Goal: Task Accomplishment & Management: Use online tool/utility

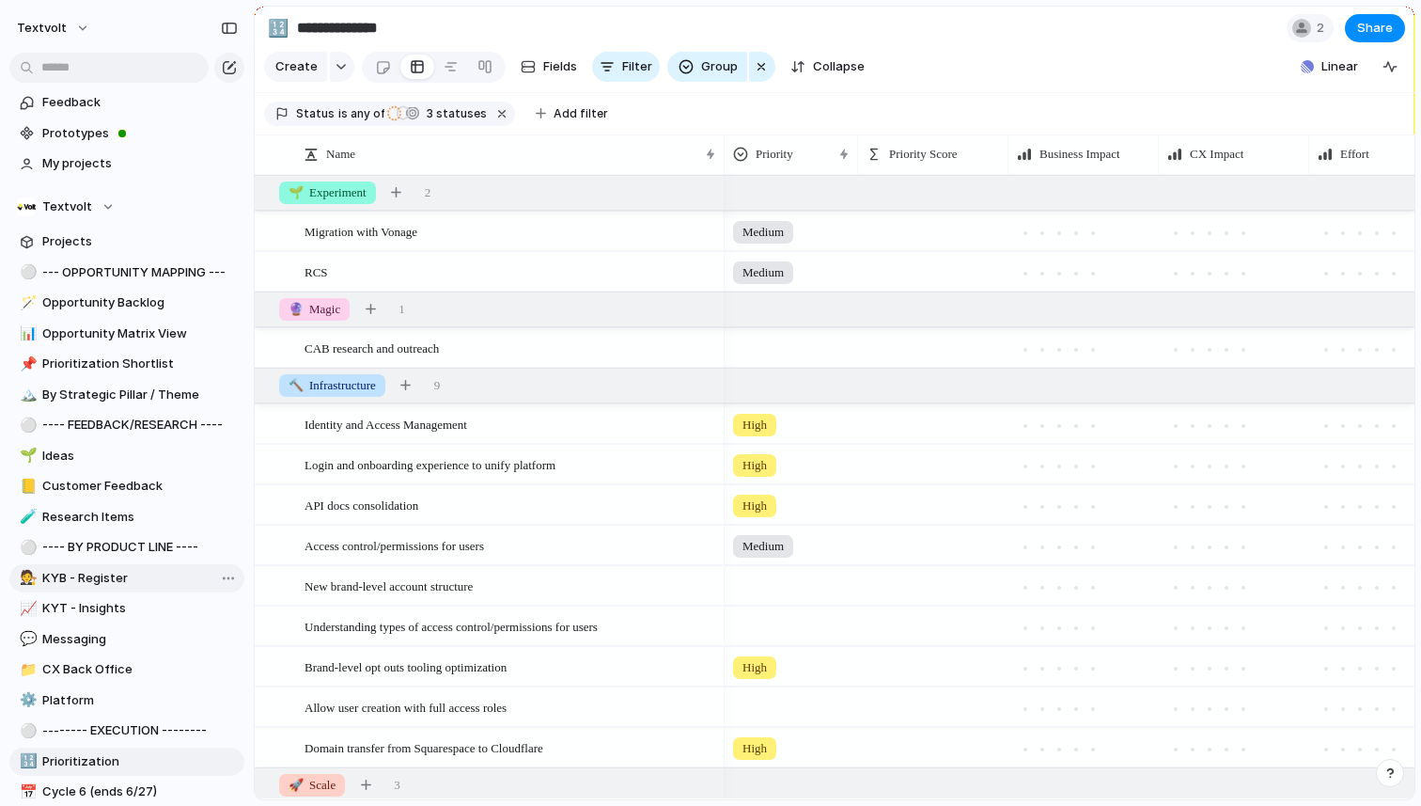
scroll to position [458, 0]
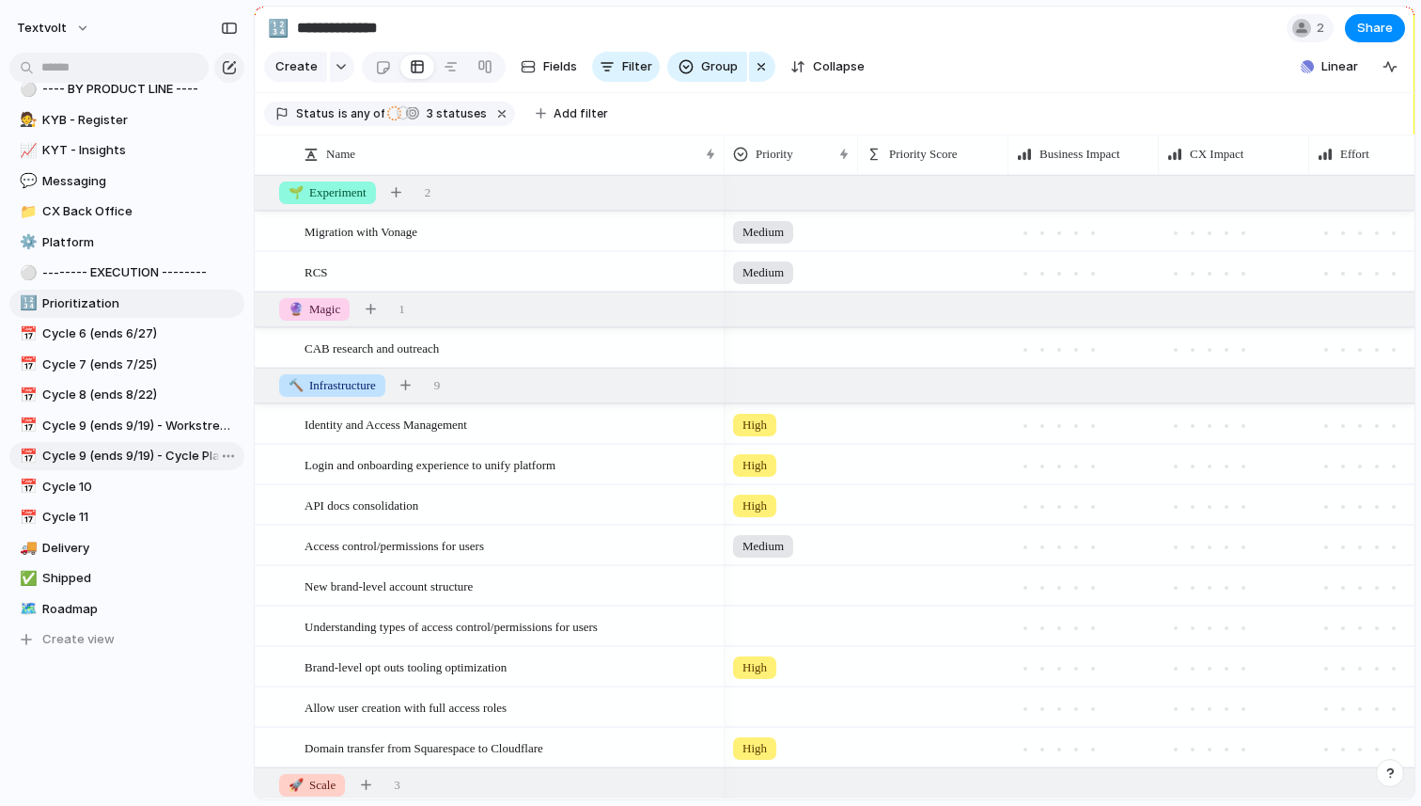
click at [155, 462] on span "Cycle 9 (ends 9/19) - Cycle Planning" at bounding box center [140, 456] width 196 height 19
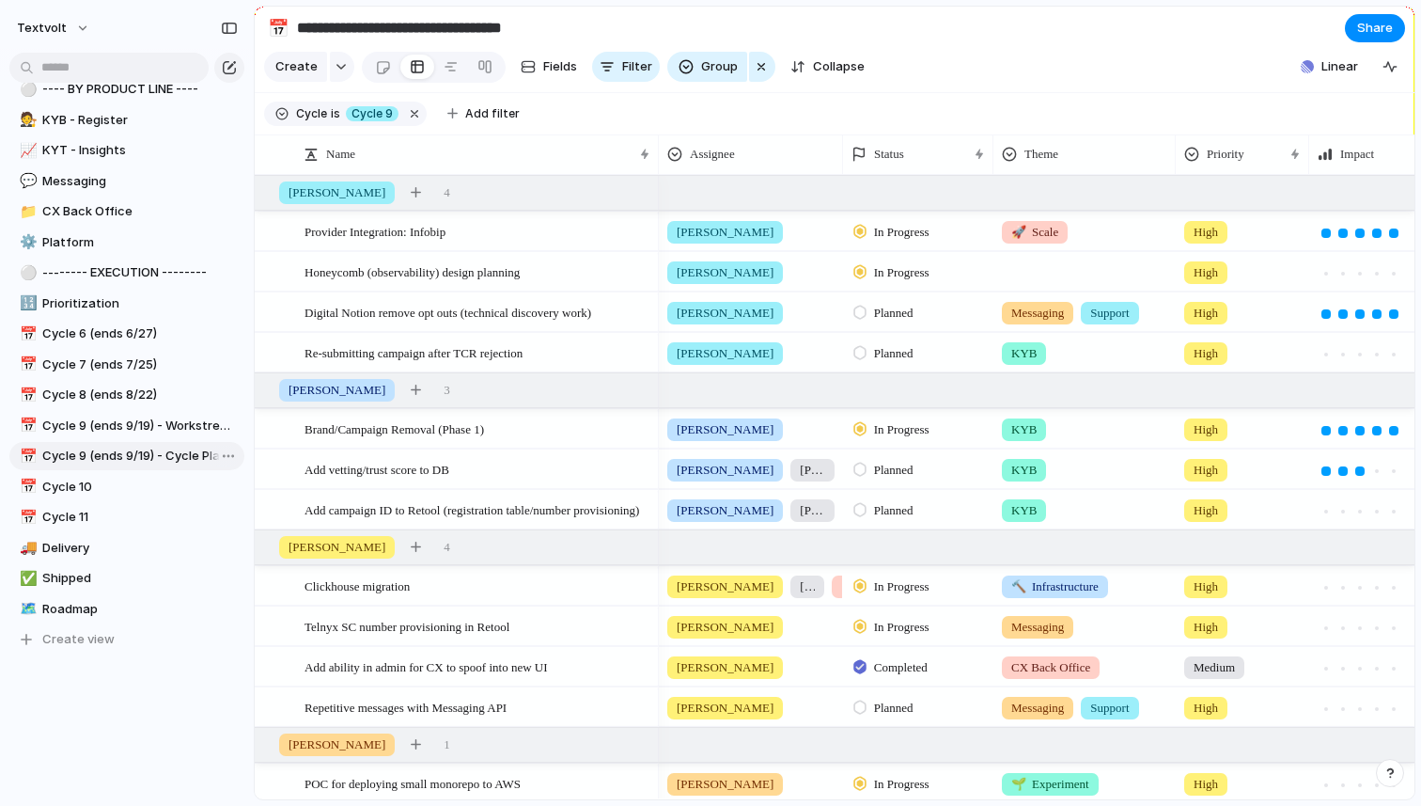
type input "**********"
click at [411, 390] on div "button" at bounding box center [416, 389] width 10 height 10
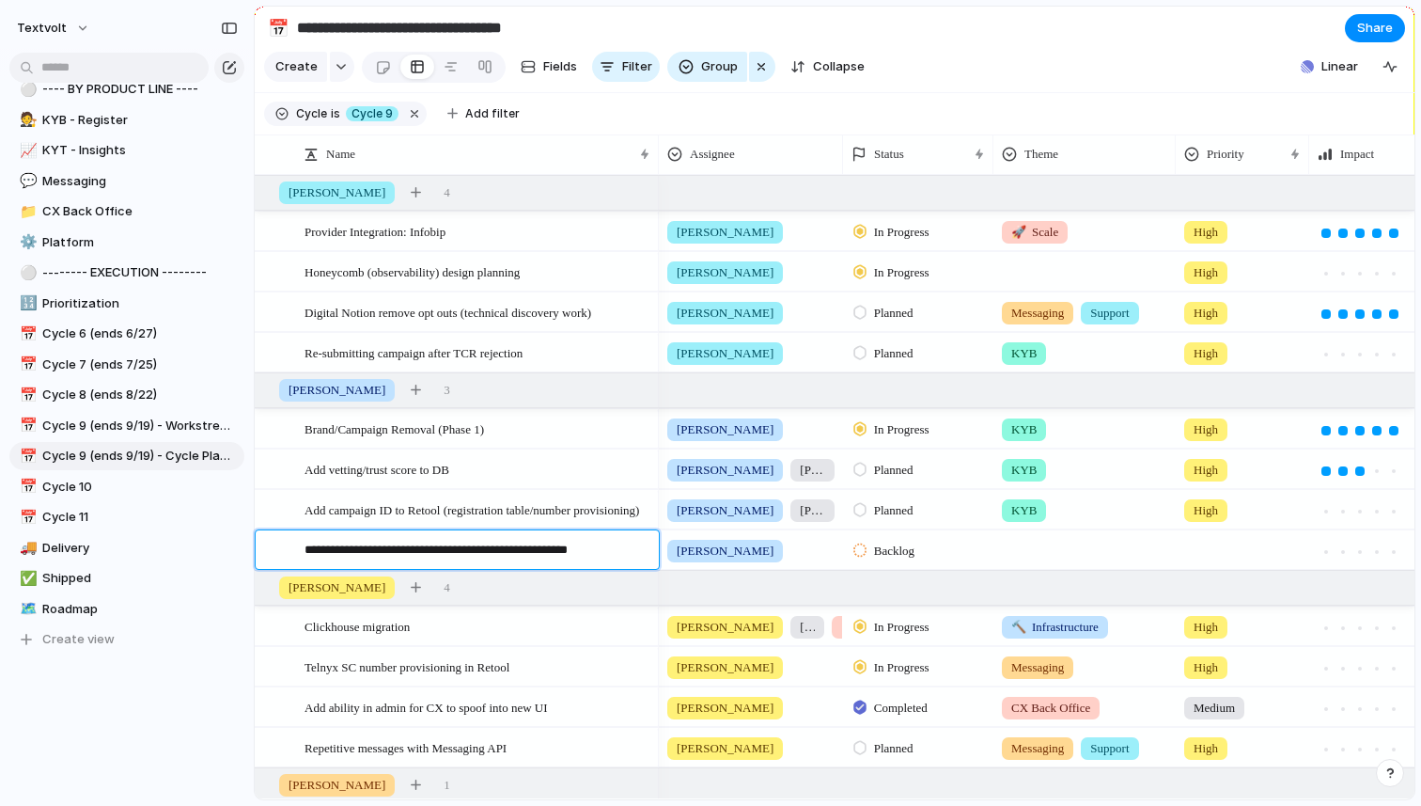
type textarea "**********"
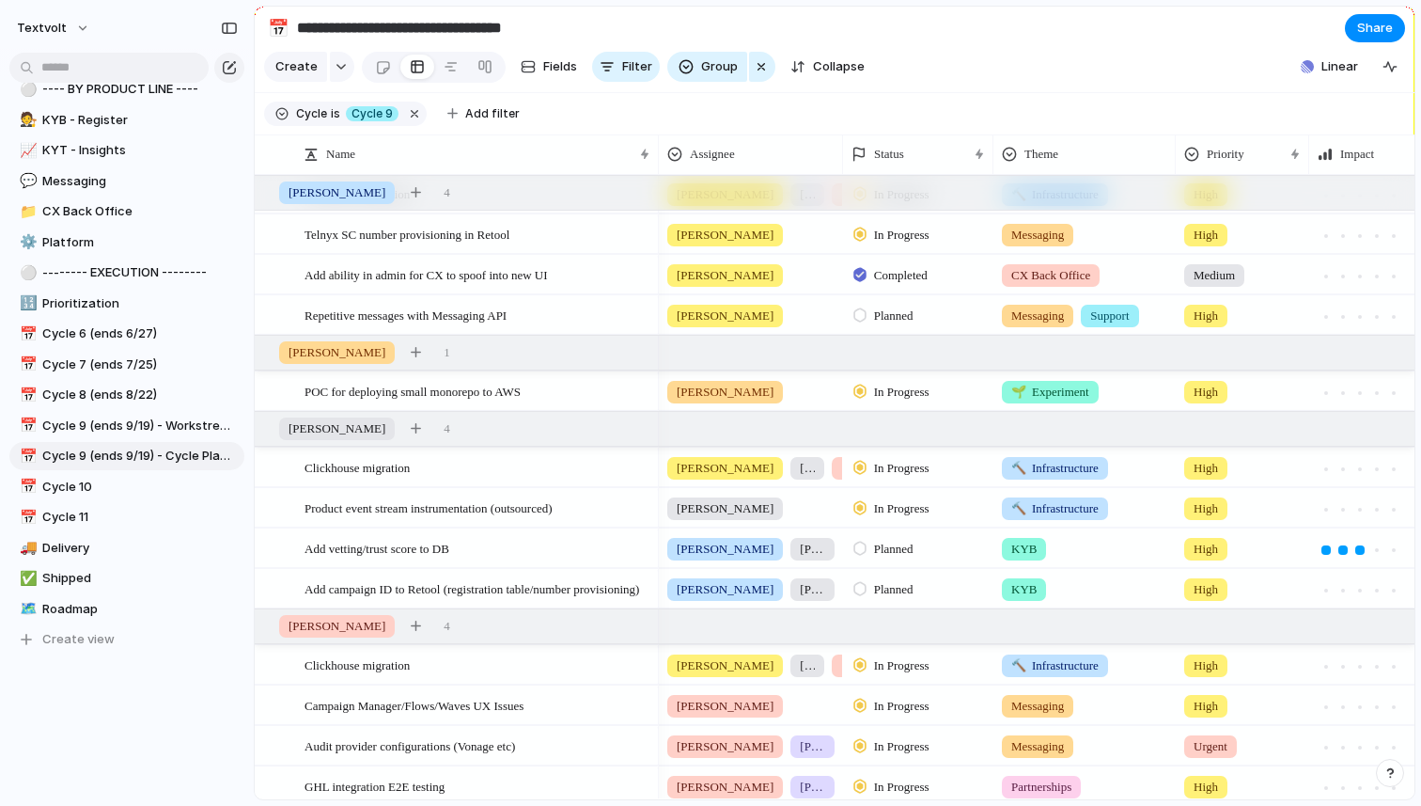
scroll to position [498, 0]
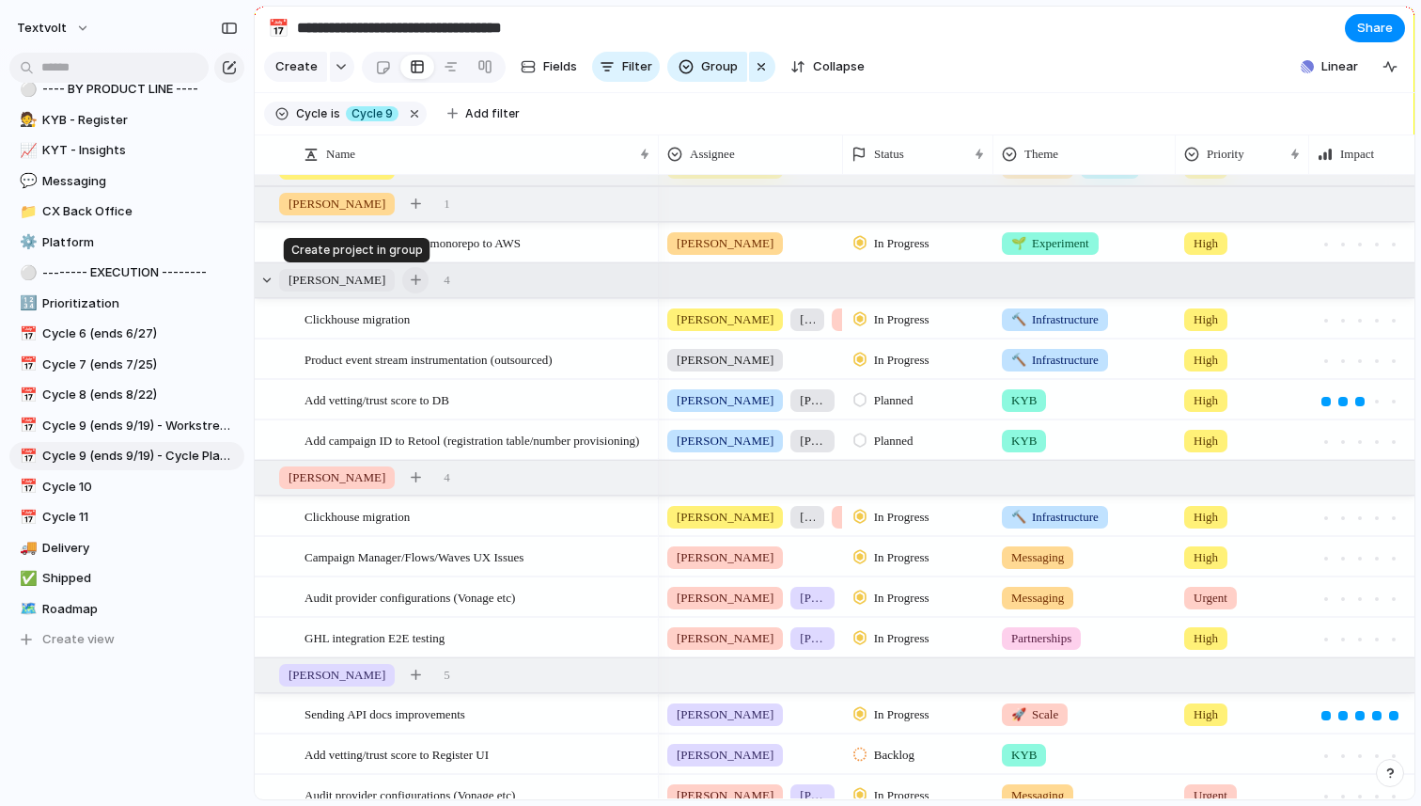
click at [411, 280] on div "button" at bounding box center [416, 279] width 10 height 10
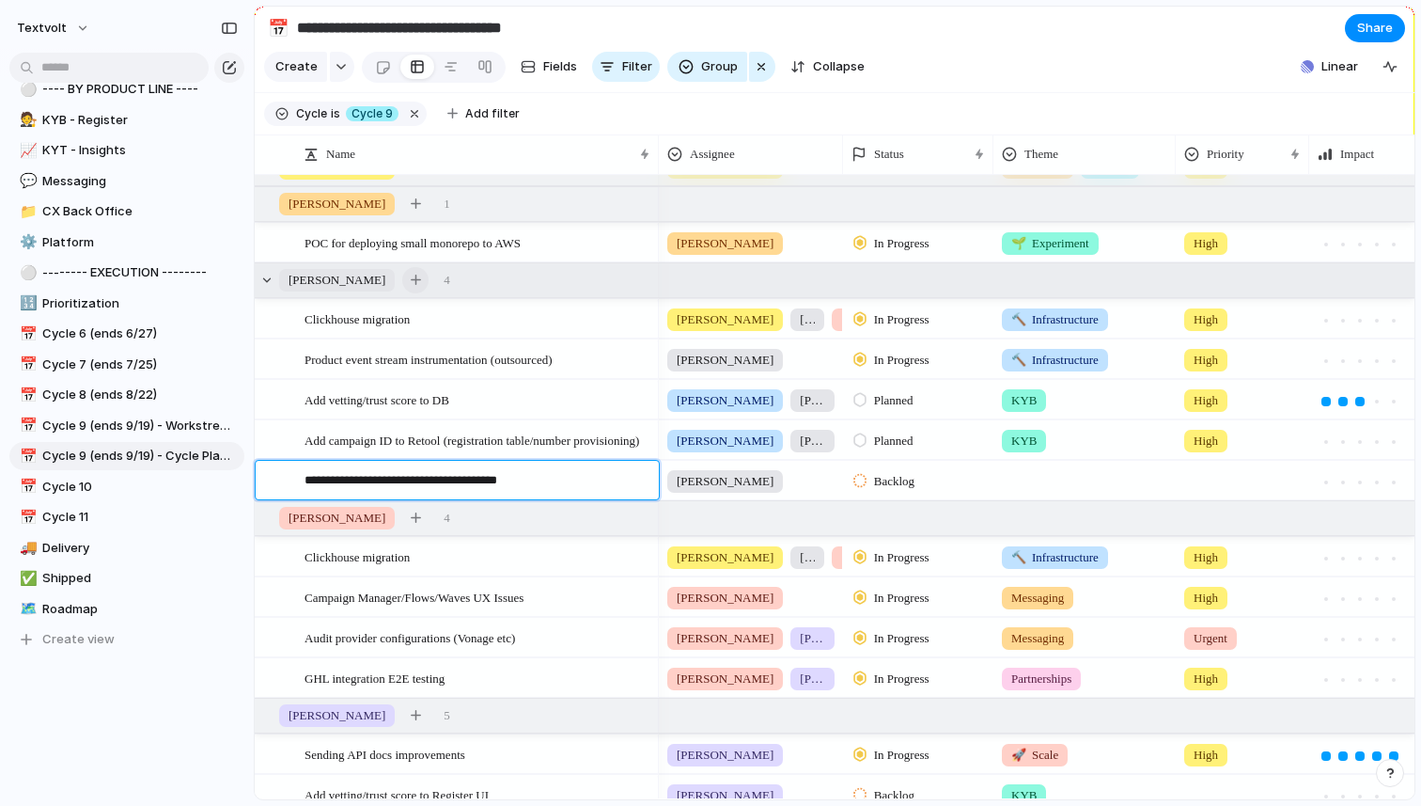
type textarea "**********"
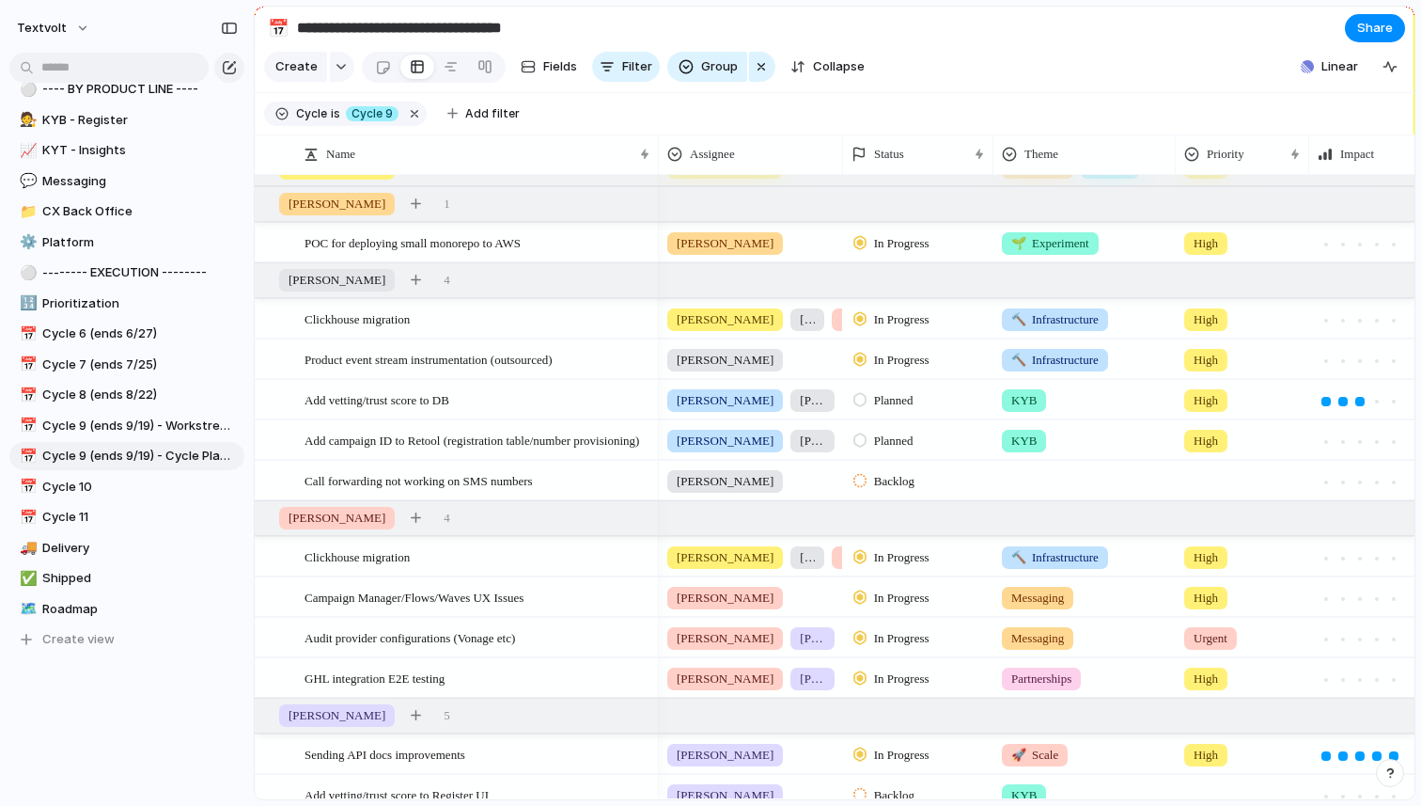
click at [1199, 480] on div at bounding box center [1243, 477] width 132 height 31
click at [1215, 583] on span "High" at bounding box center [1211, 590] width 26 height 19
click at [575, 483] on div "Call forwarding not working on SMS numbers" at bounding box center [479, 481] width 348 height 39
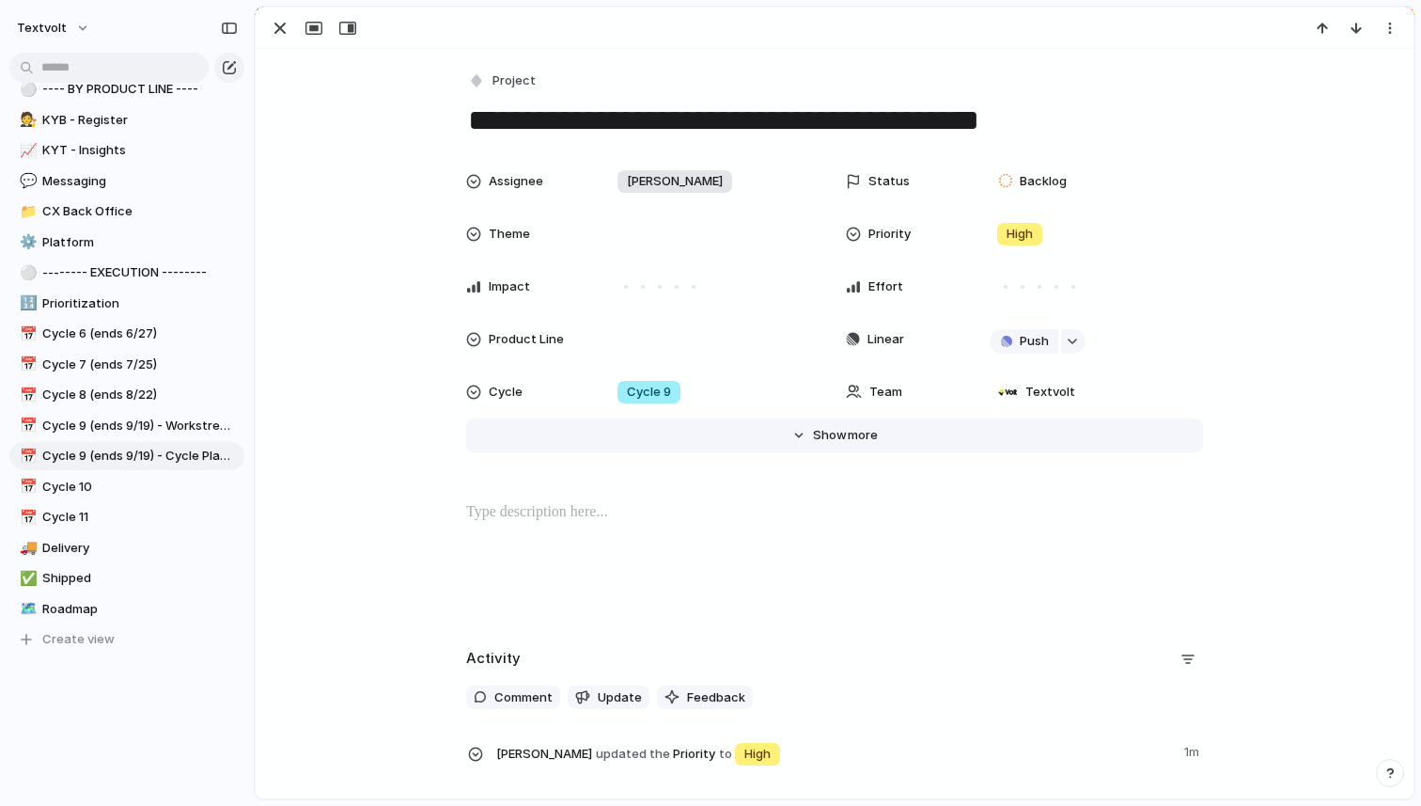
click at [858, 424] on button "Hide Show more" at bounding box center [834, 435] width 737 height 34
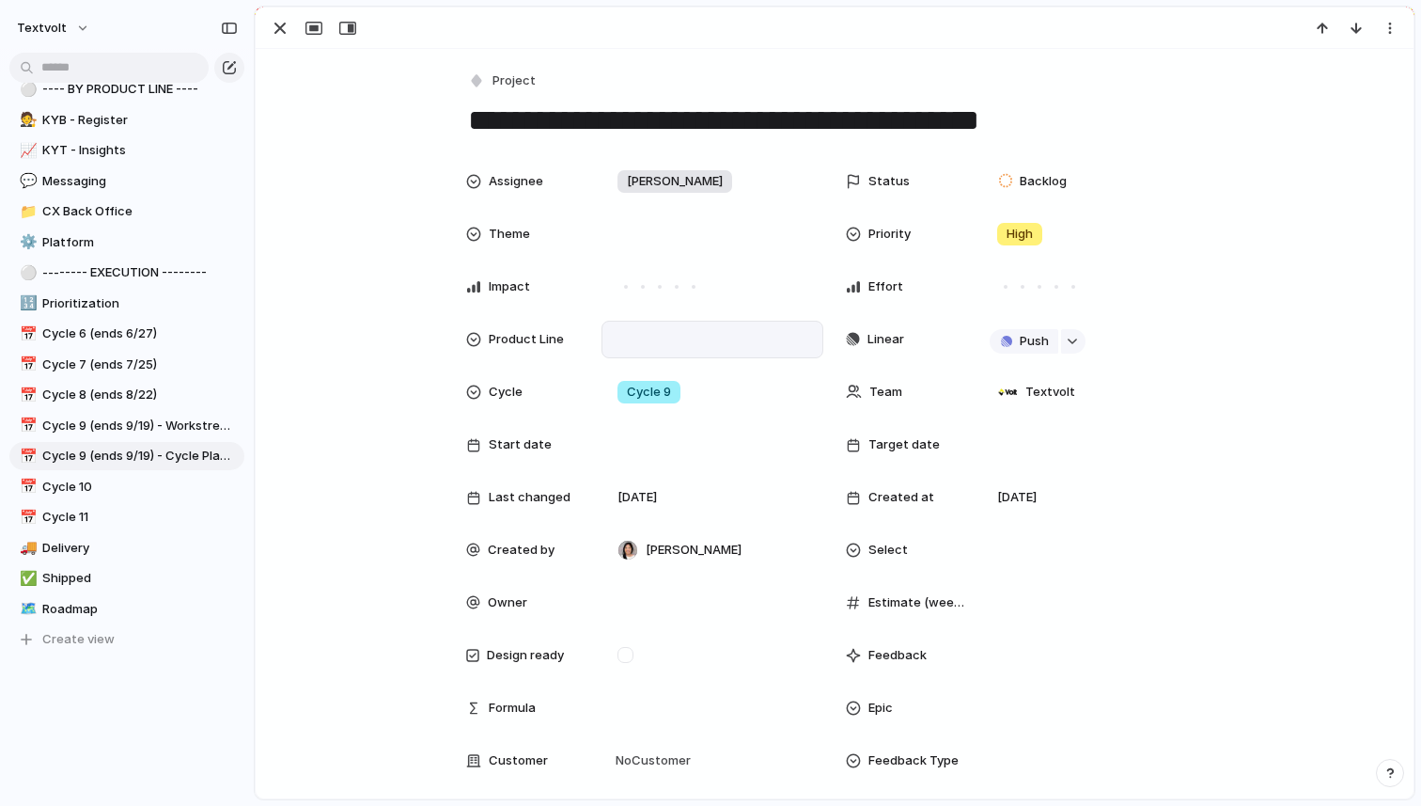
click at [702, 323] on div at bounding box center [713, 340] width 222 height 38
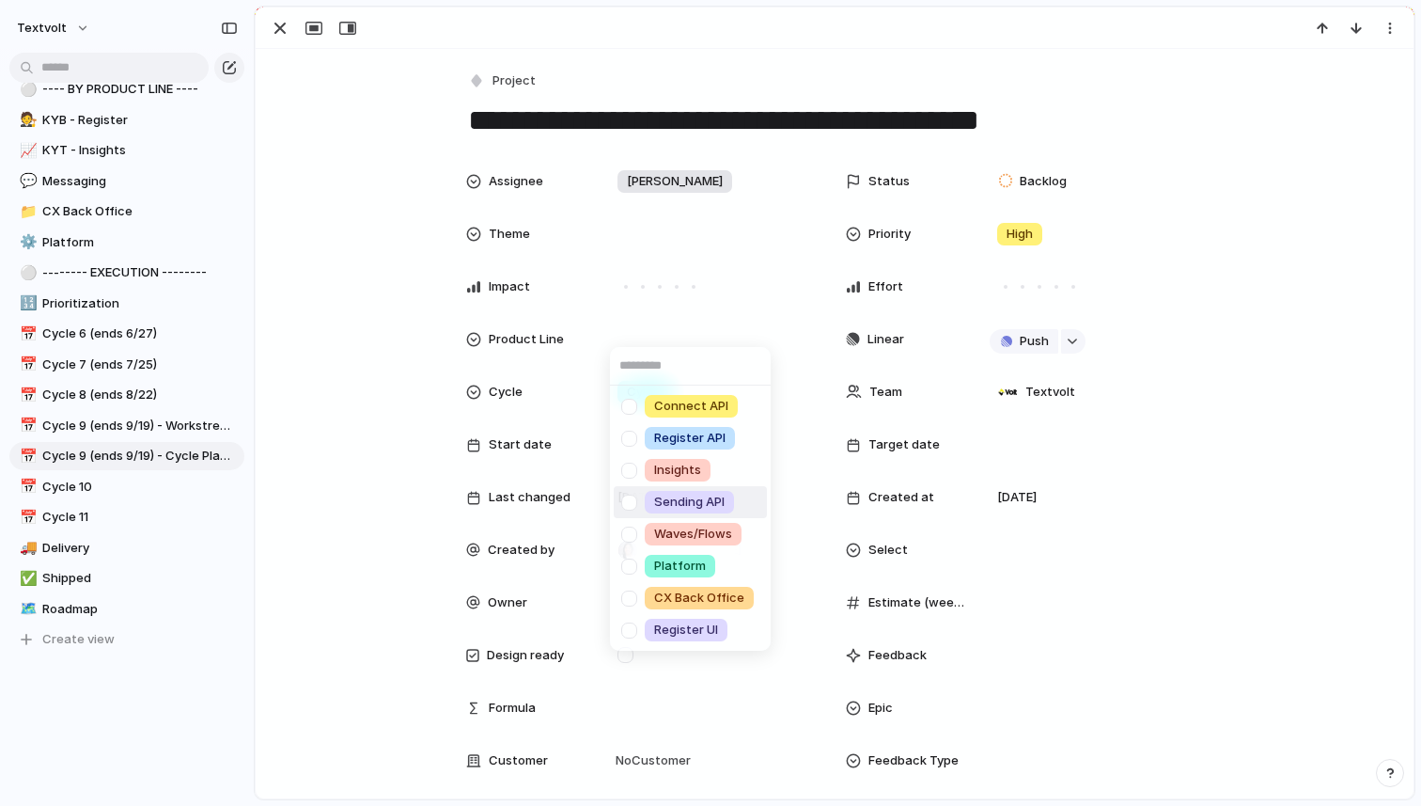
click at [1283, 566] on div "Connect API Register API Insights Sending API Waves/Flows Platform CX Back Offi…" at bounding box center [710, 403] width 1421 height 806
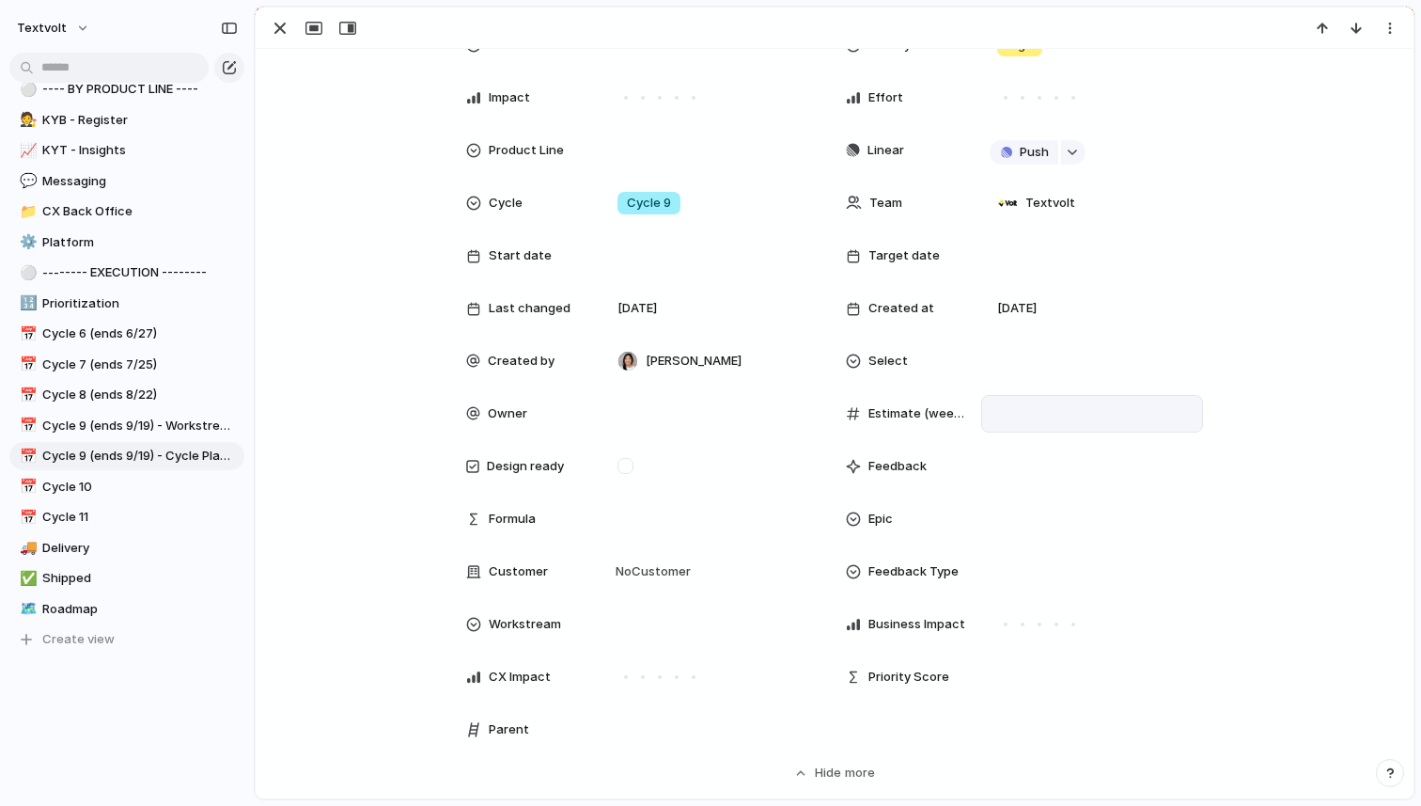
scroll to position [192, 0]
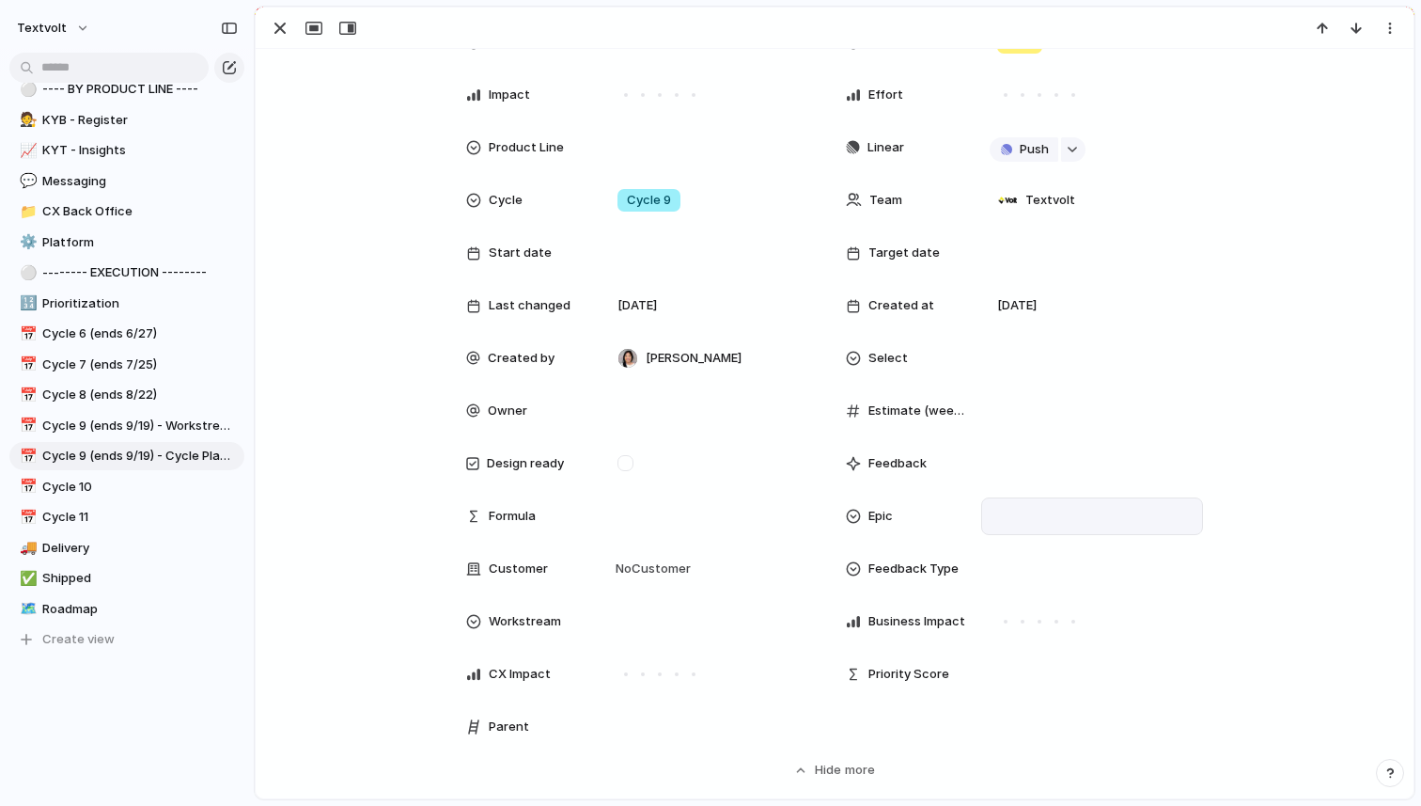
click at [1004, 517] on div at bounding box center [1092, 516] width 205 height 21
click at [1272, 447] on div "Register Insights CX Back Office Retool Platform Messaging" at bounding box center [710, 403] width 1421 height 806
click at [632, 619] on div at bounding box center [712, 621] width 205 height 21
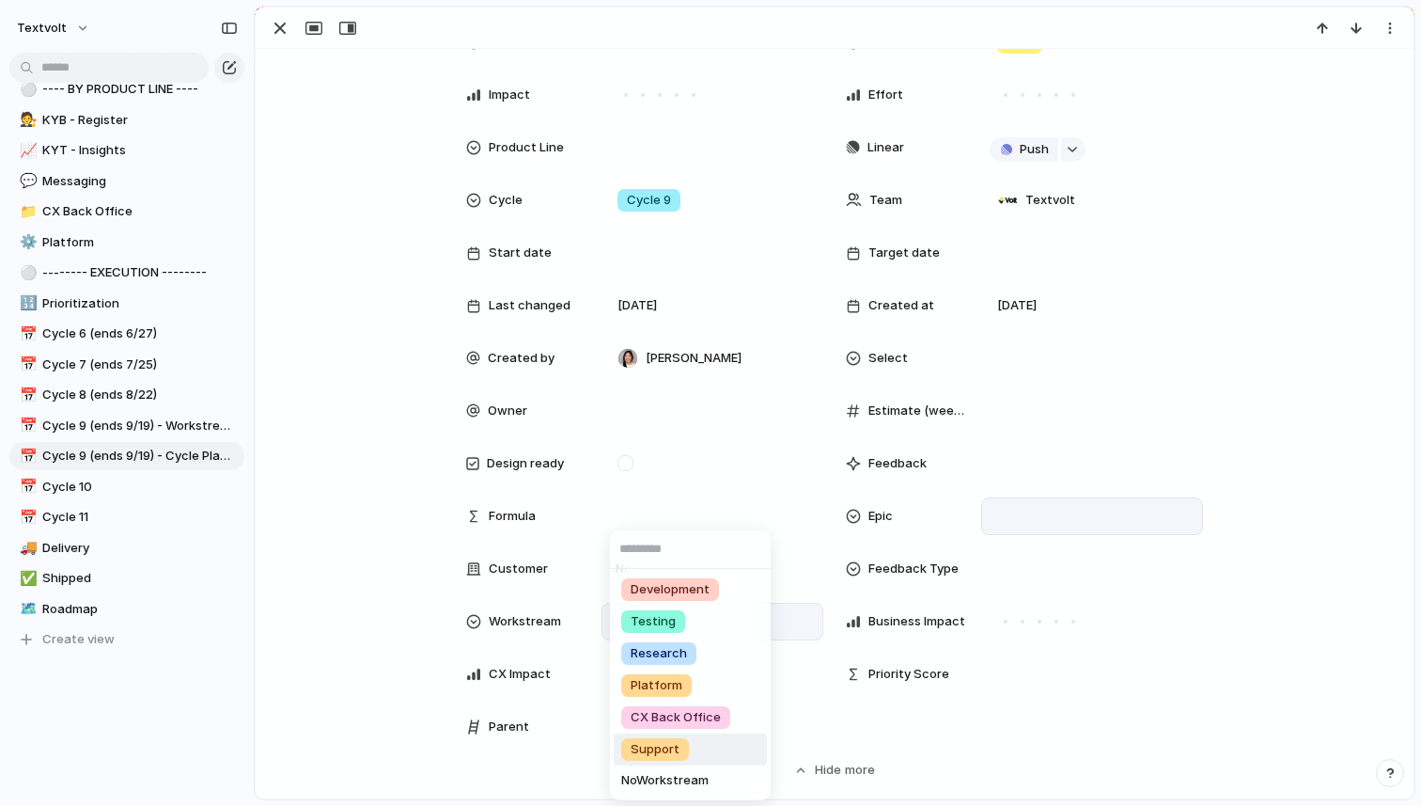
click at [640, 743] on span "Support" at bounding box center [655, 749] width 49 height 19
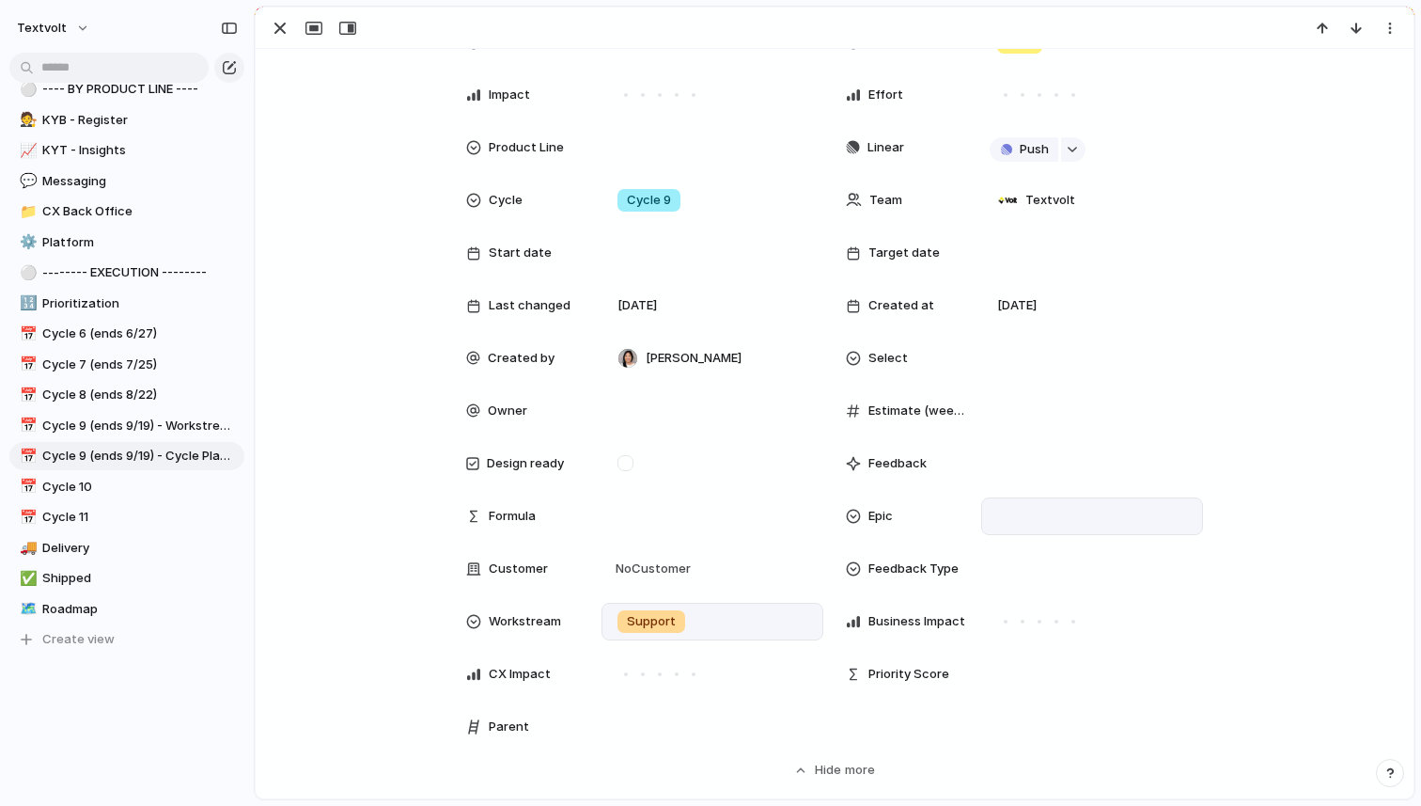
click at [980, 514] on div "Epic" at bounding box center [1024, 516] width 357 height 38
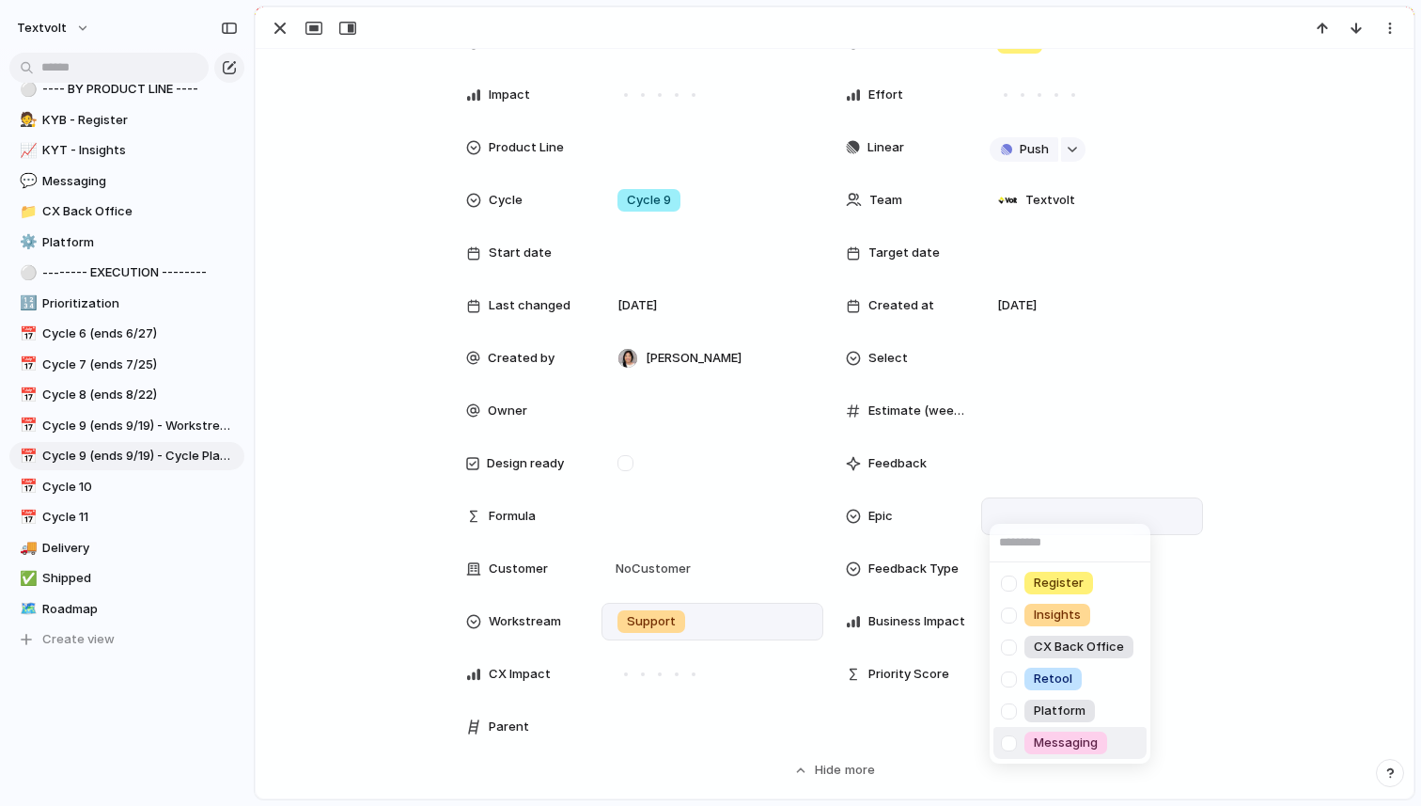
click at [1010, 741] on div at bounding box center [1009, 743] width 33 height 33
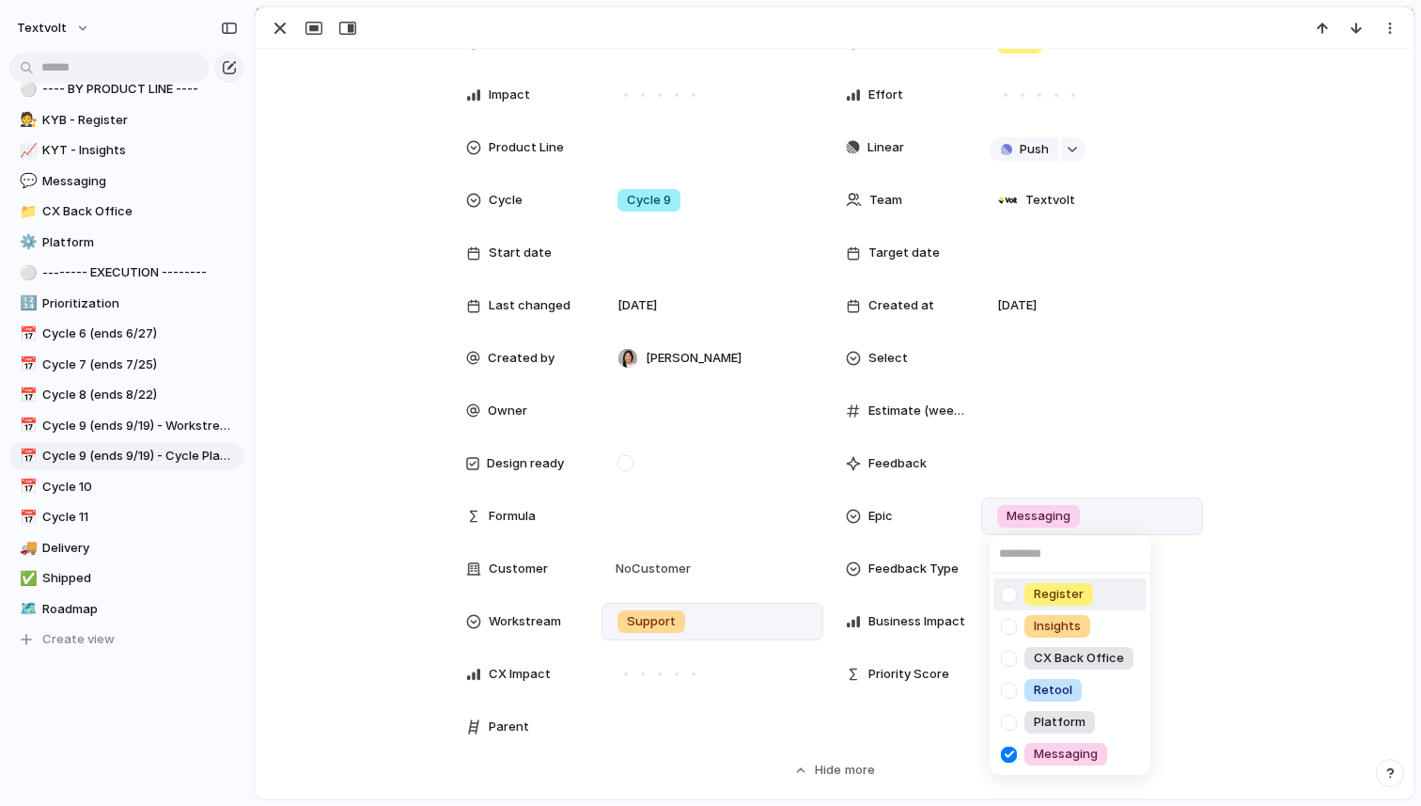
click at [1274, 488] on div "Register Insights CX Back Office Retool Platform Messaging" at bounding box center [710, 403] width 1421 height 806
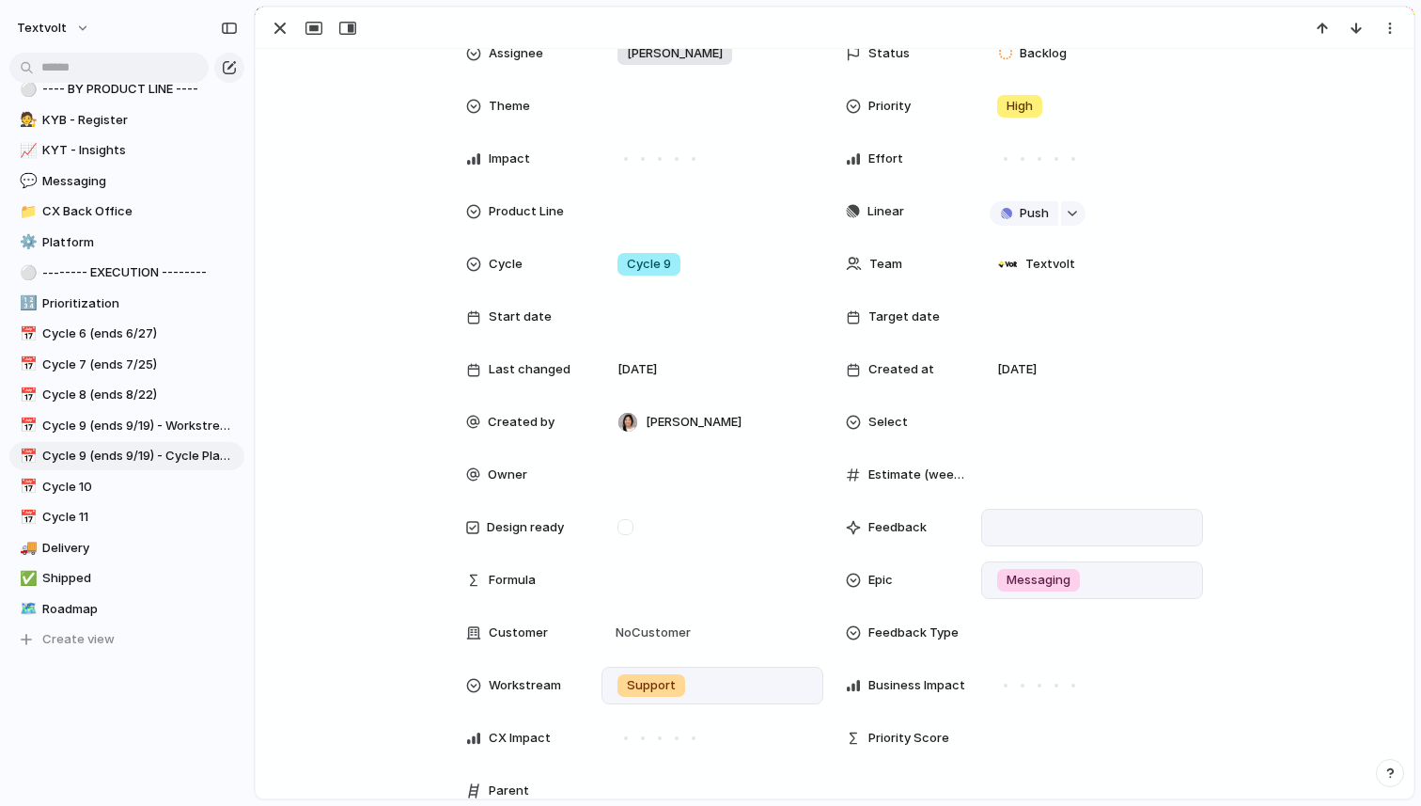
scroll to position [86, 0]
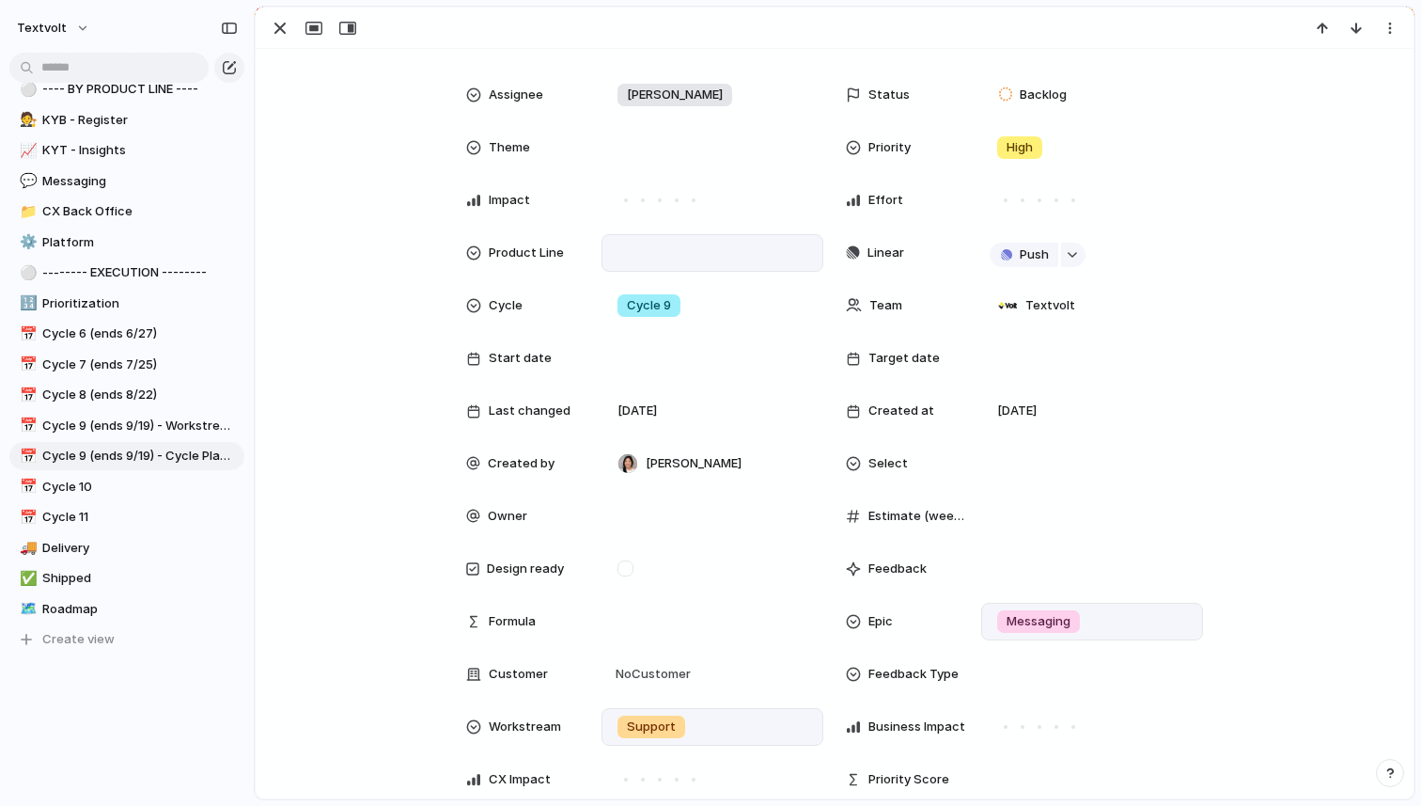
click at [731, 251] on div at bounding box center [712, 253] width 205 height 21
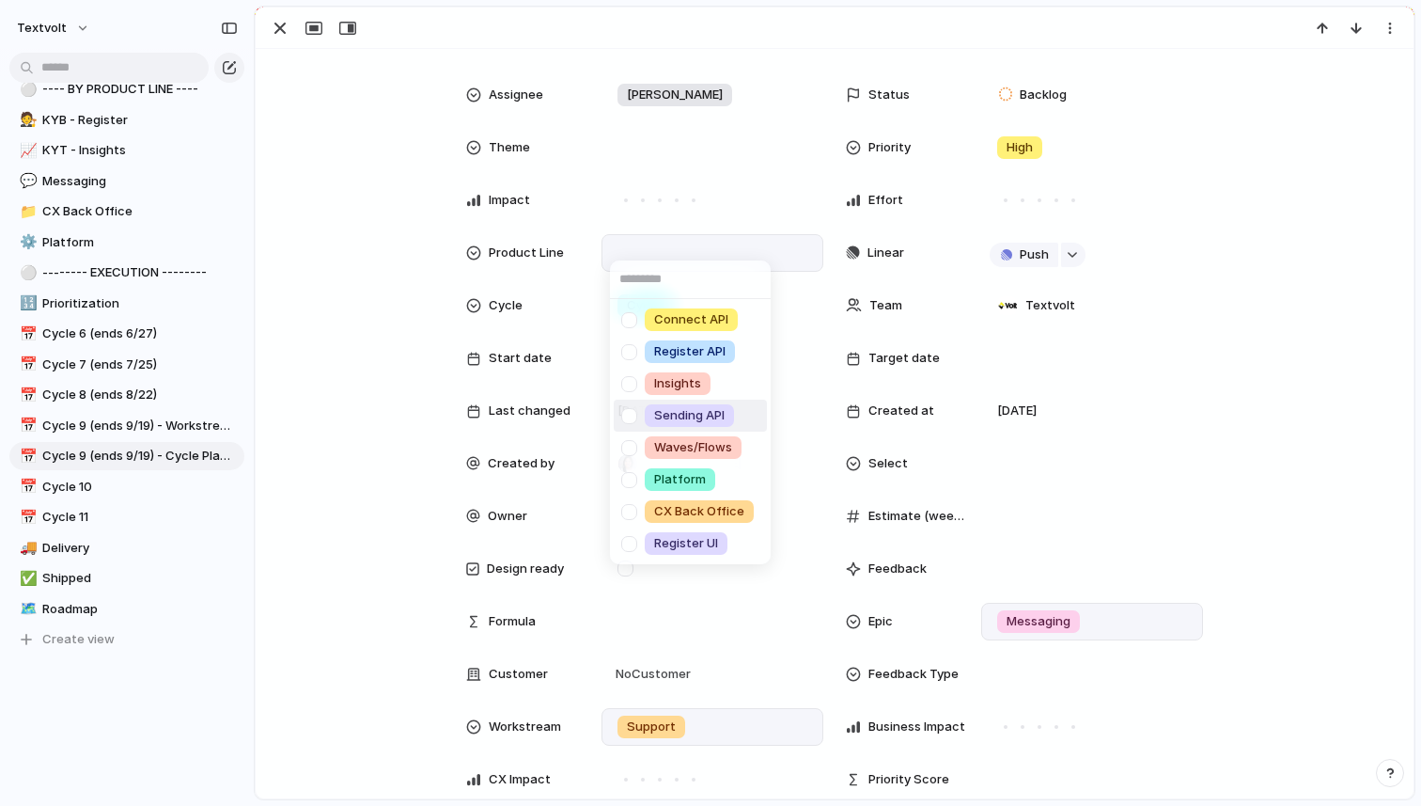
click at [711, 415] on span "Sending API" at bounding box center [689, 415] width 71 height 19
